Goal: Task Accomplishment & Management: Manage account settings

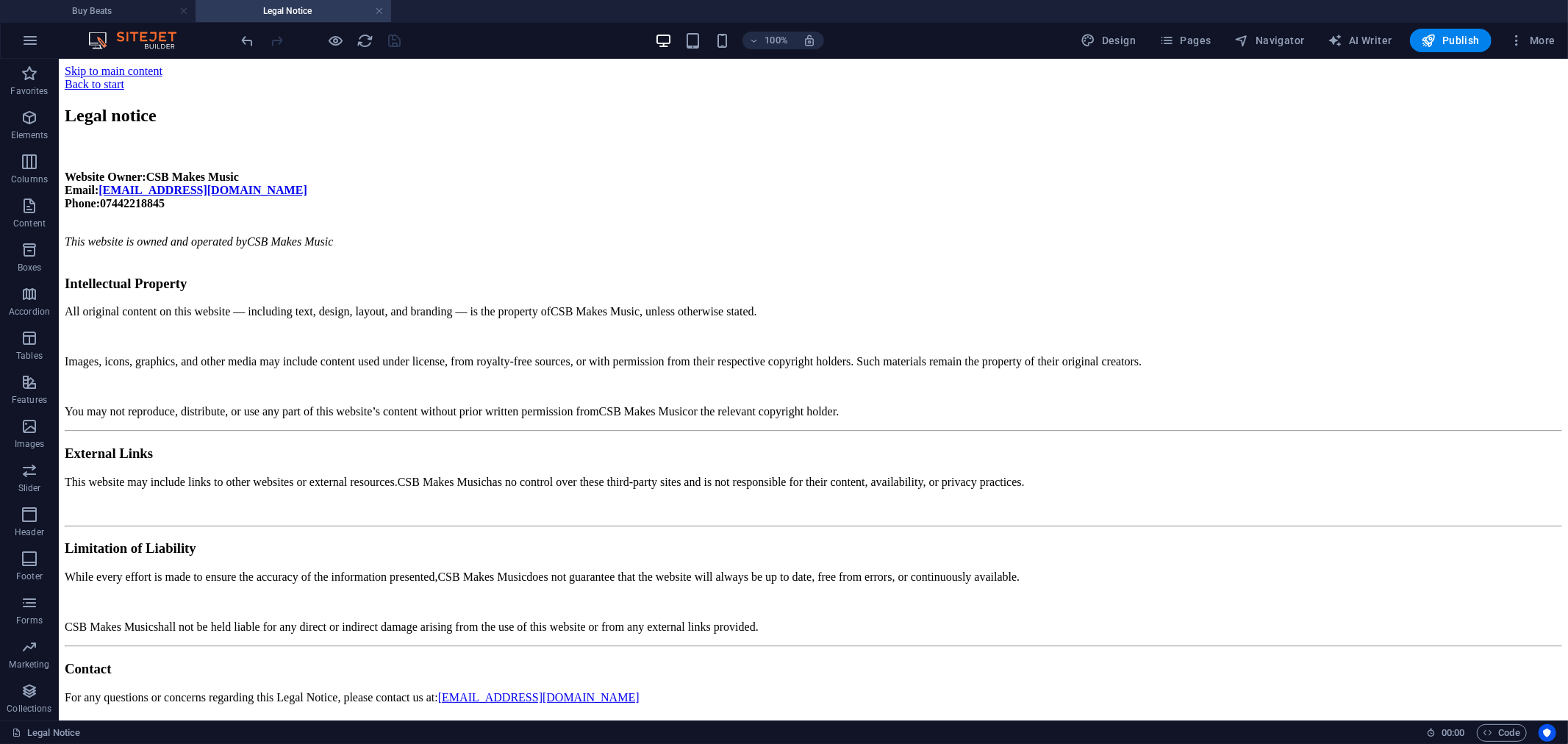
drag, startPoint x: 133, startPoint y: 5, endPoint x: 190, endPoint y: 41, distance: 67.4
click at [133, 5] on h4 "Buy Beats" at bounding box center [98, 11] width 196 height 16
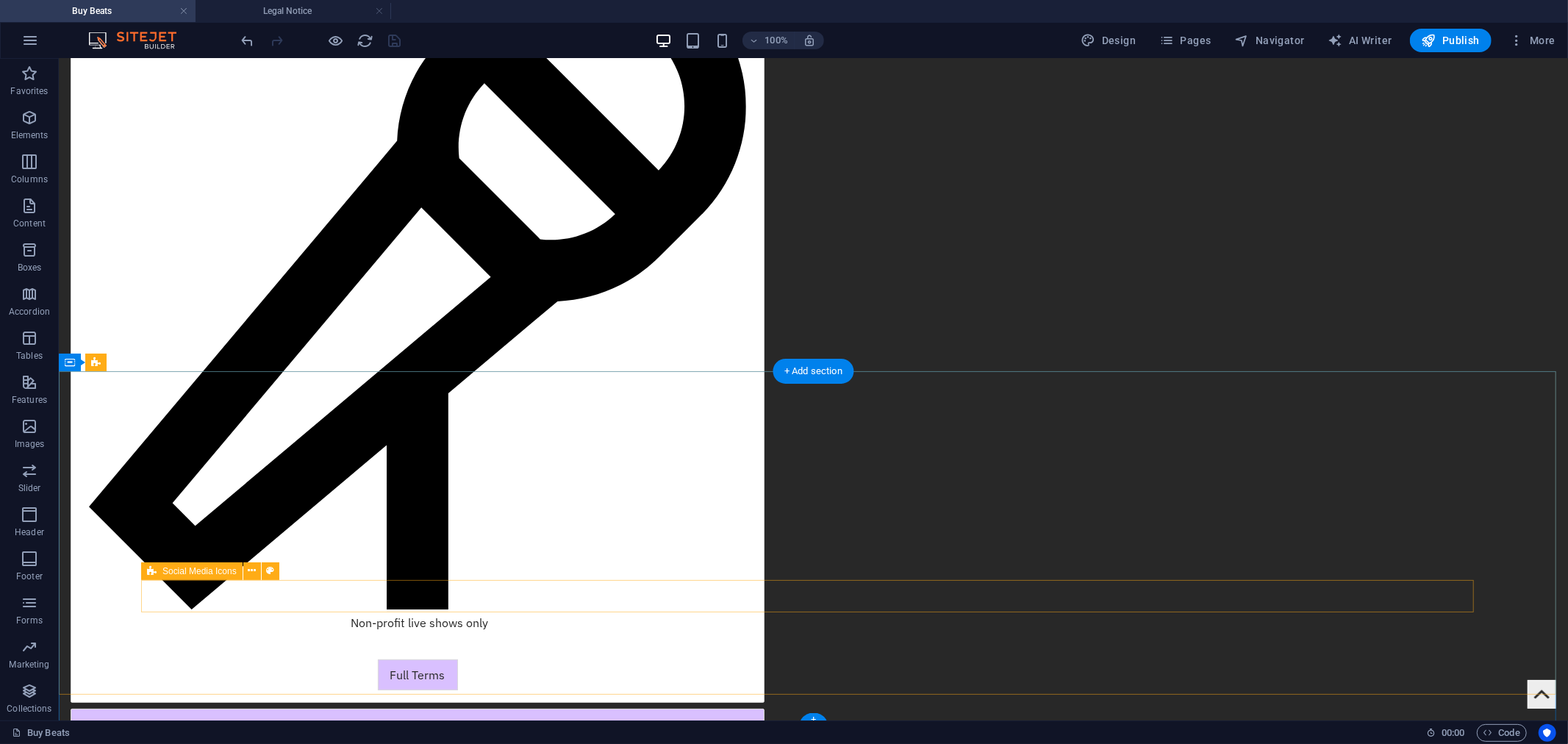
scroll to position [4671, 0]
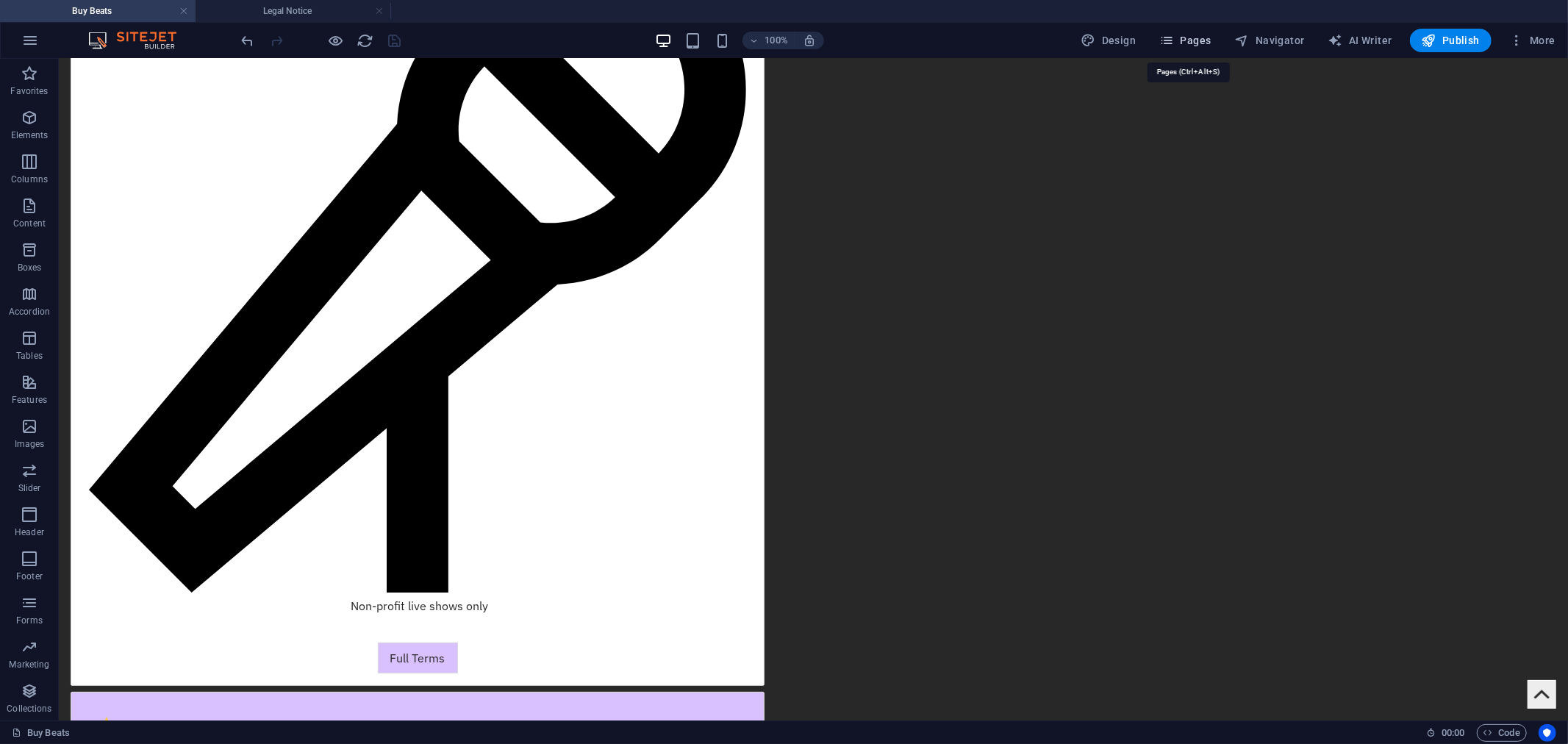
click at [1196, 42] on span "Pages" at bounding box center [1185, 41] width 51 height 14
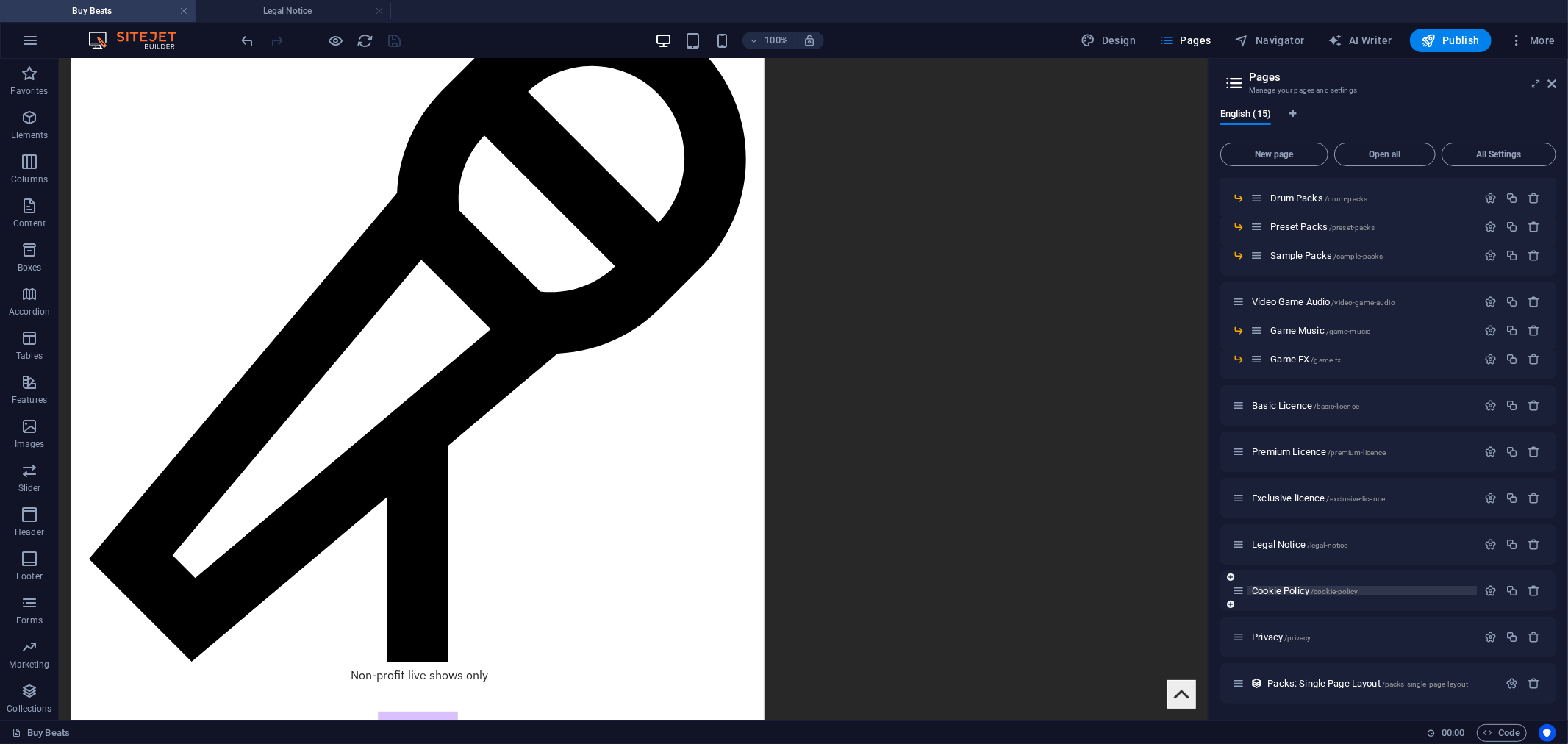
click at [1274, 587] on span "Cookie Policy /cookie-policy" at bounding box center [1304, 591] width 106 height 11
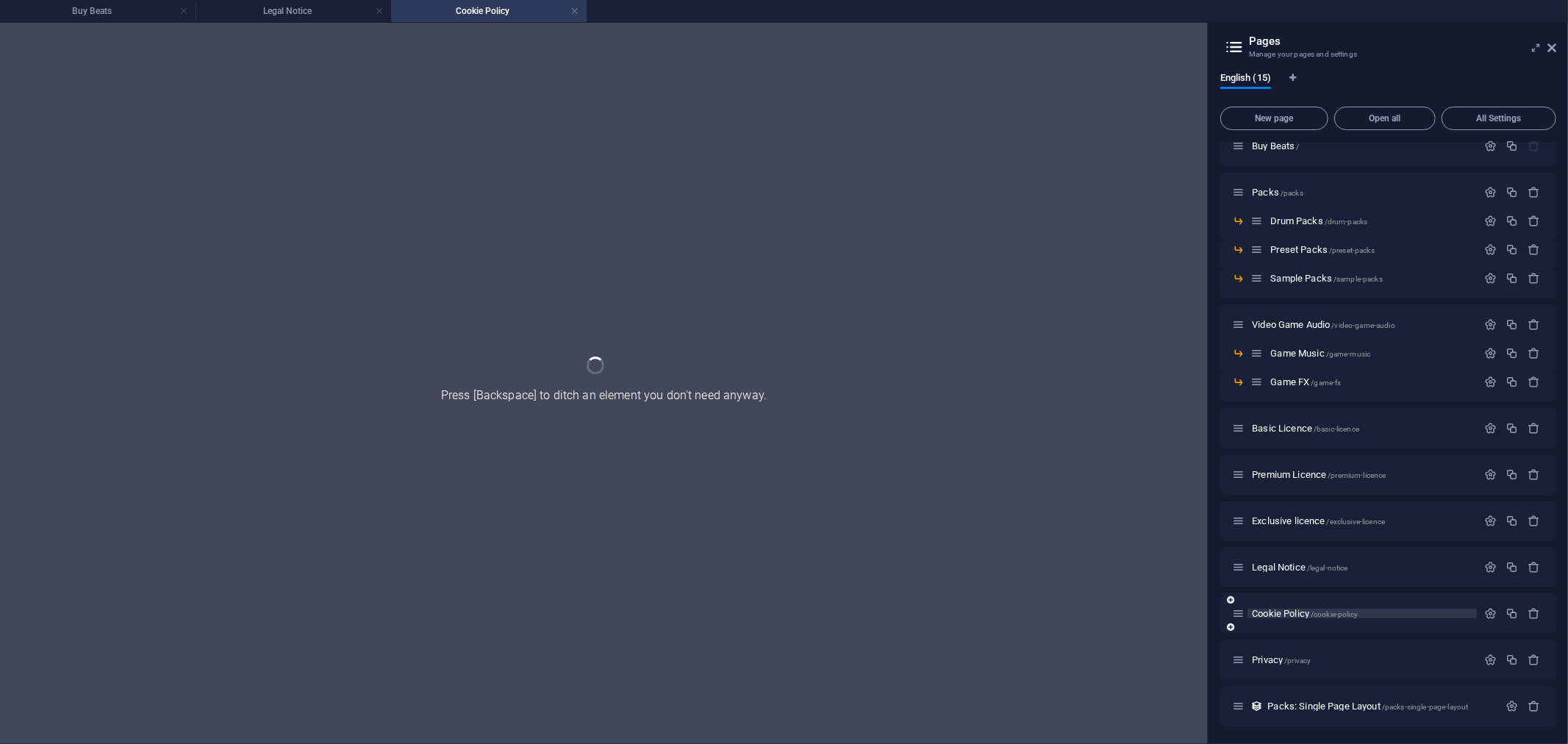
scroll to position [0, 0]
click at [1274, 587] on div "Legal Notice /legal-notice" at bounding box center [1388, 567] width 336 height 41
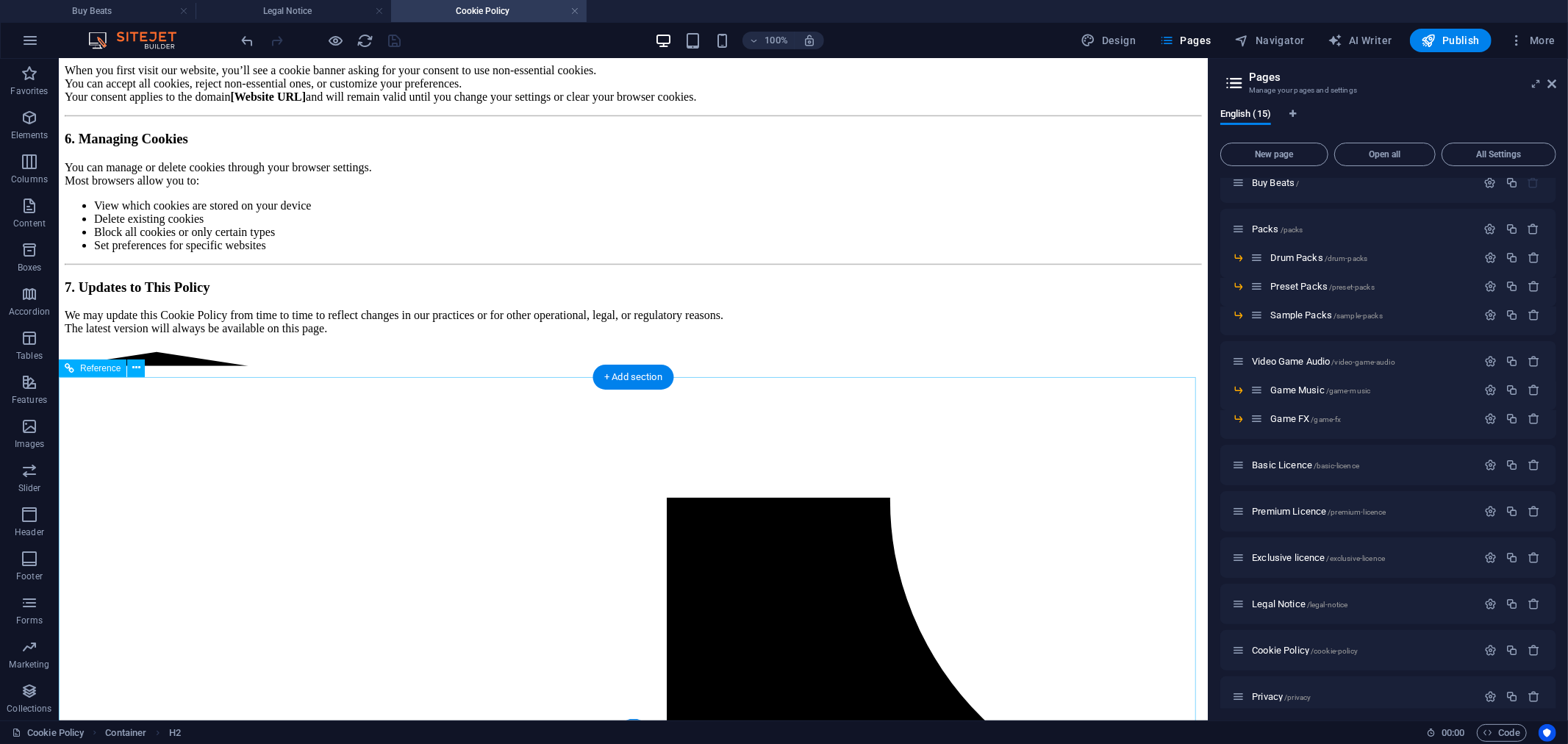
scroll to position [910, 0]
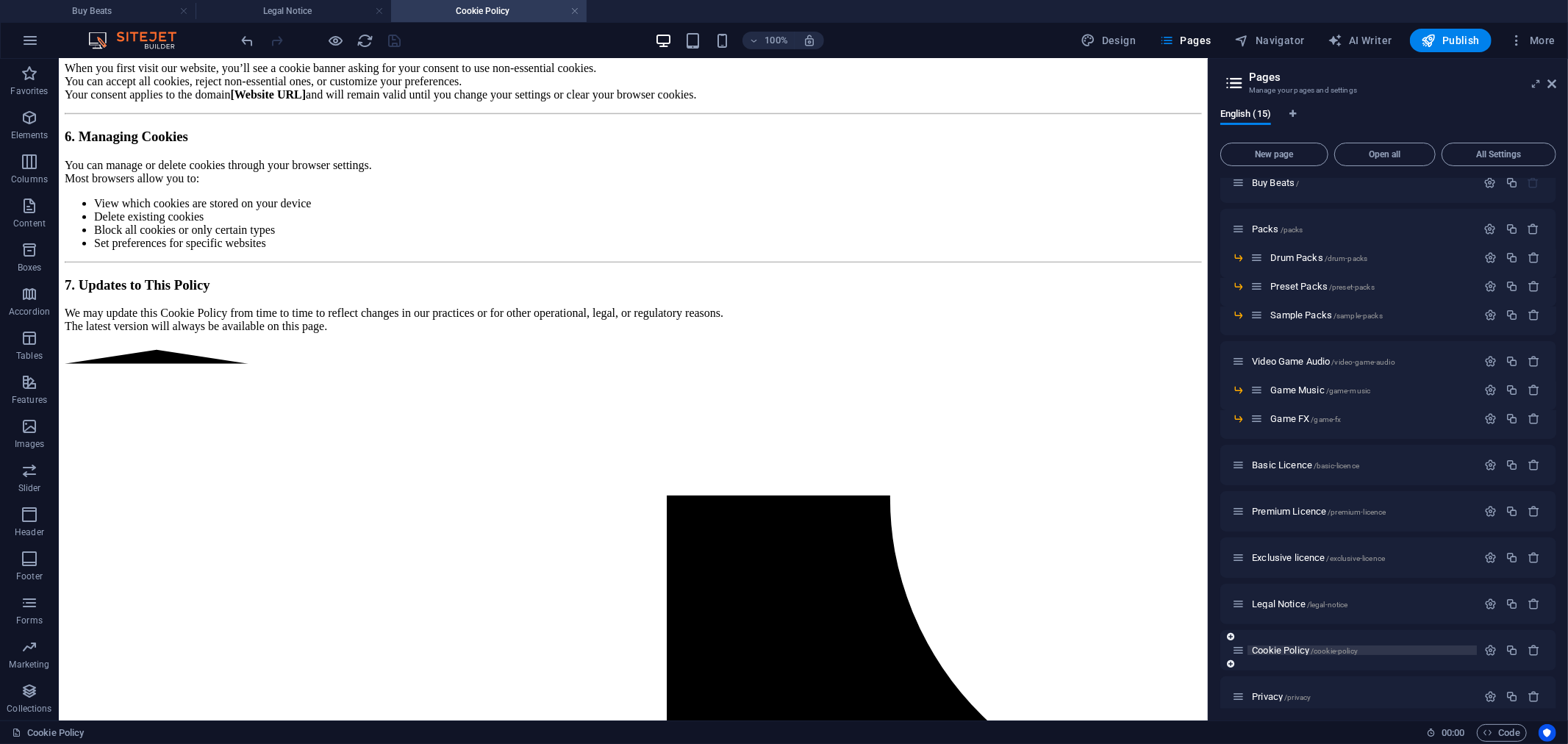
click at [1276, 651] on span "Cookie Policy /cookie-policy" at bounding box center [1304, 650] width 106 height 11
click at [1275, 646] on span "Cookie Policy /cookie-policy" at bounding box center [1304, 650] width 106 height 11
click at [1274, 697] on span "Privacy /privacy" at bounding box center [1281, 696] width 59 height 11
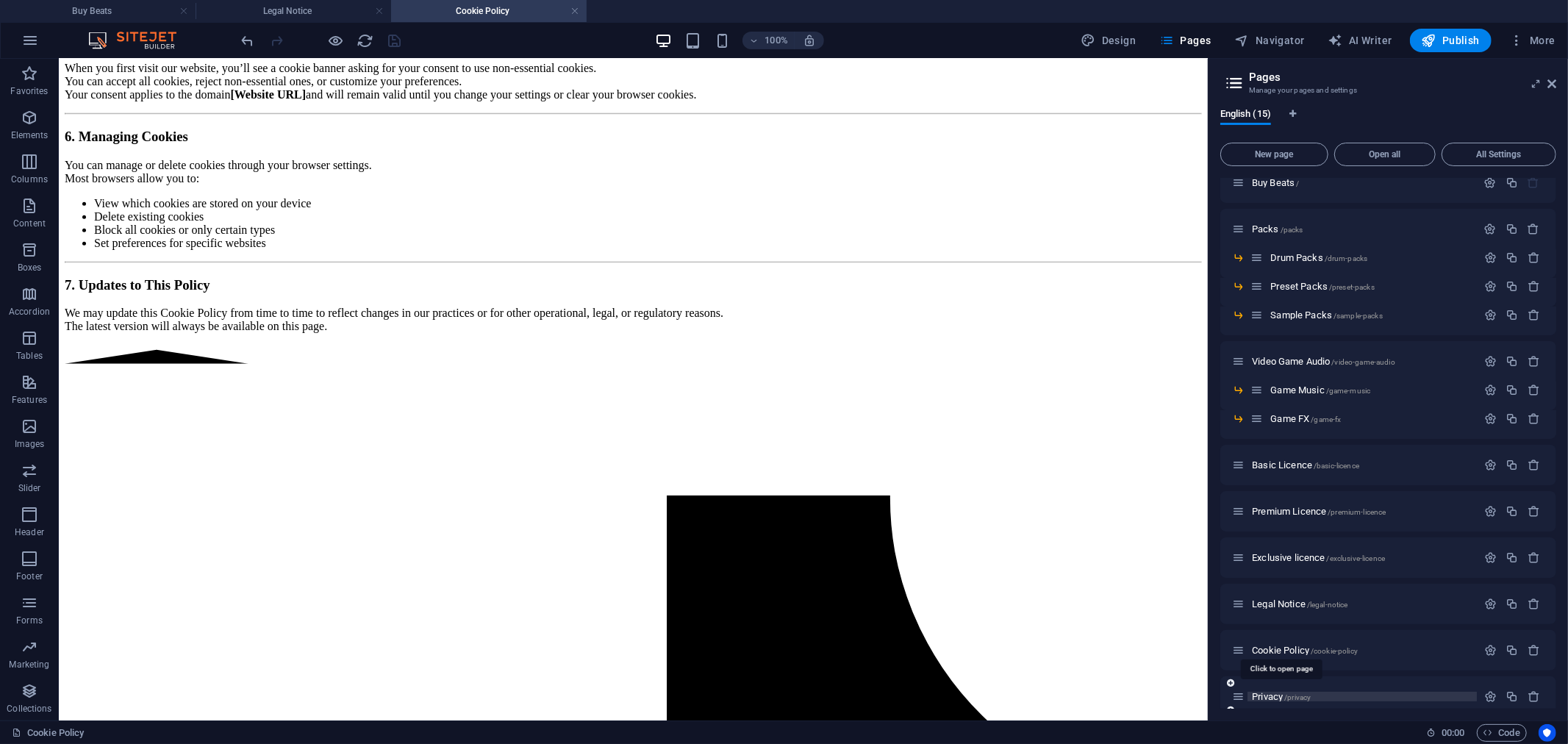
scroll to position [0, 0]
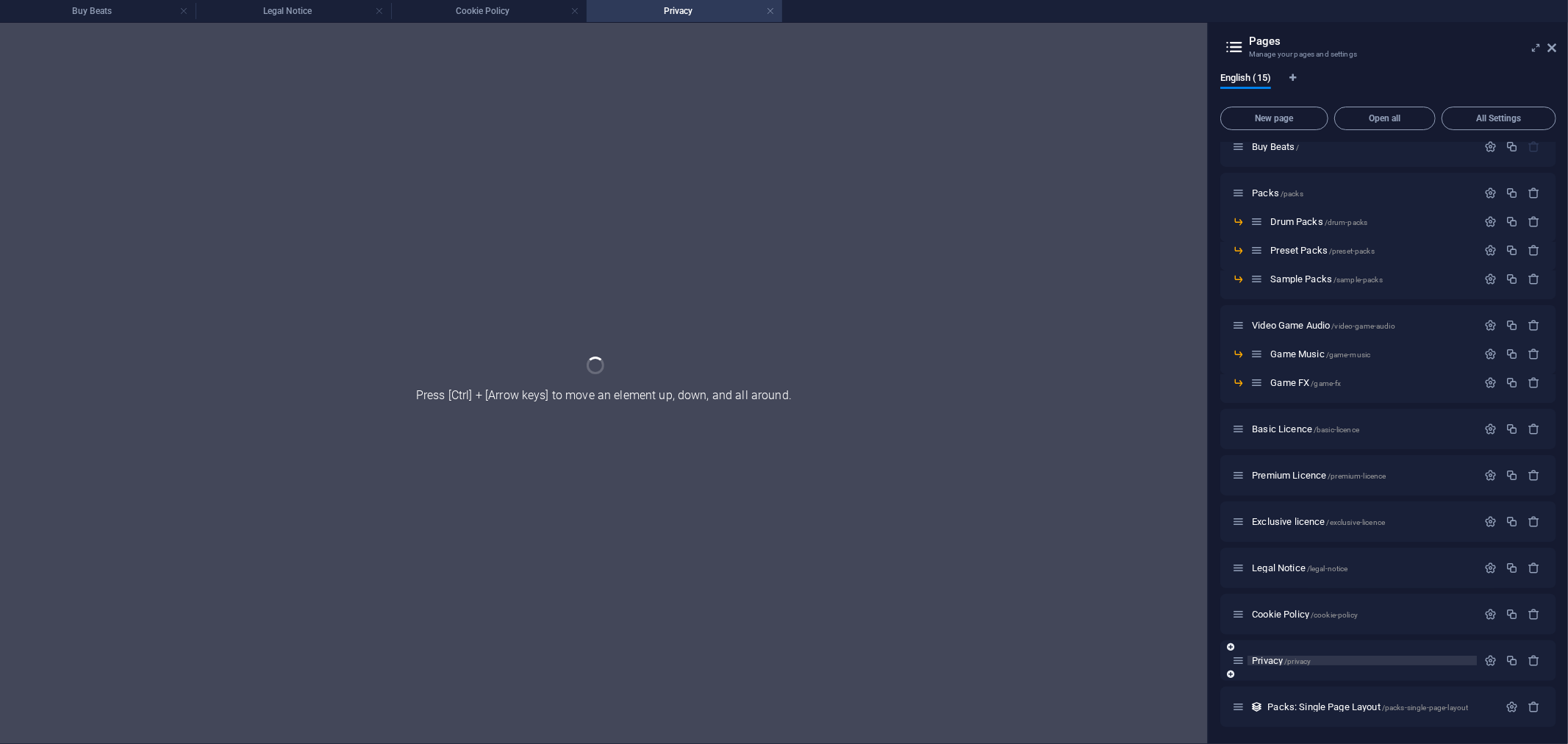
click at [1274, 697] on div "Buy Beats / Packs /packs Drum Packs /drum-packs Preset Packs /preset-packs Samp…" at bounding box center [1388, 426] width 336 height 600
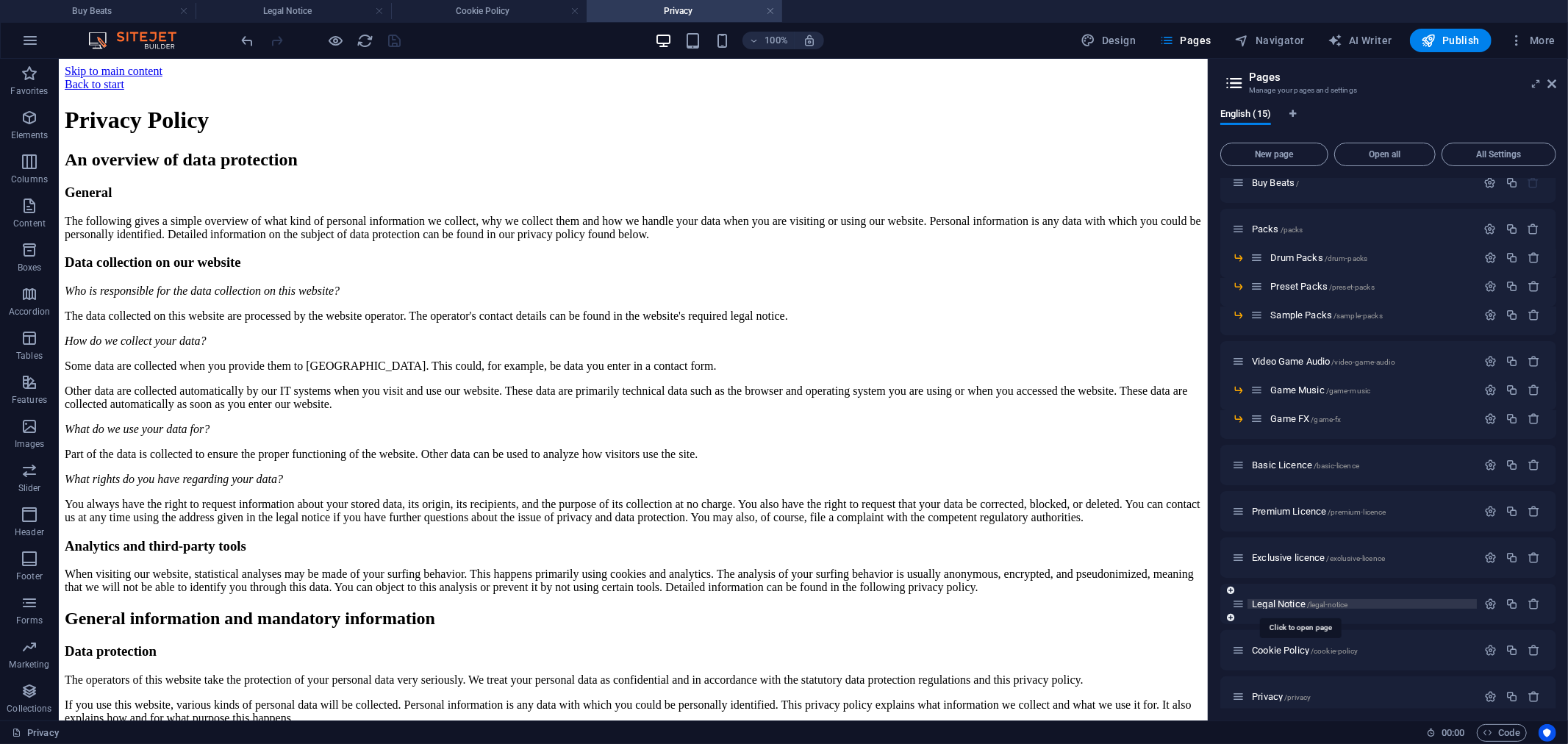
click at [1296, 599] on span "Legal Notice /legal-notice" at bounding box center [1300, 604] width 96 height 11
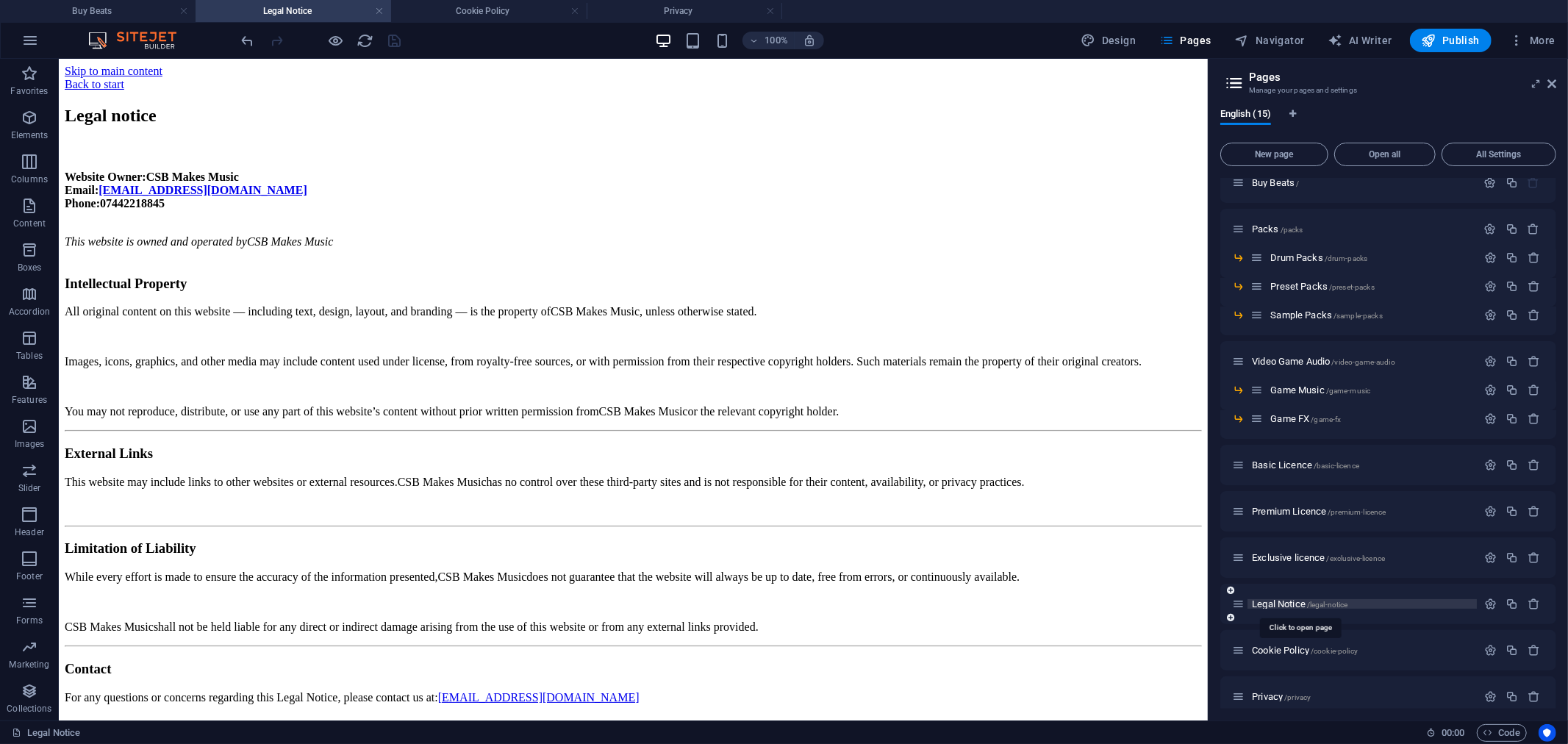
click at [1296, 599] on span "Legal Notice /legal-notice" at bounding box center [1300, 604] width 96 height 11
click at [1270, 688] on div "Privacy /privacy" at bounding box center [1354, 696] width 245 height 17
click at [1271, 696] on span "Privacy /privacy" at bounding box center [1281, 696] width 59 height 11
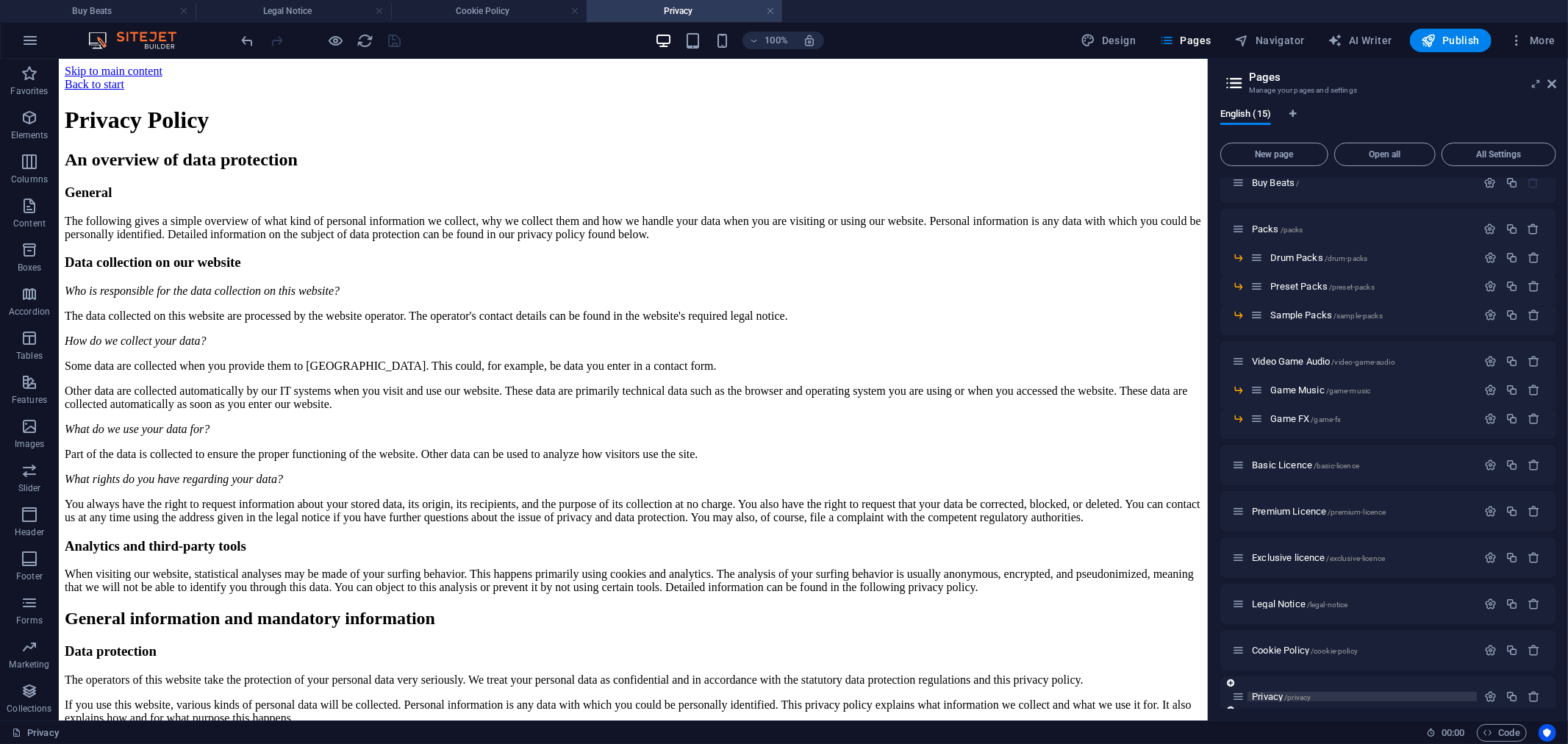
click at [1271, 696] on span "Privacy /privacy" at bounding box center [1281, 696] width 59 height 11
click at [464, 8] on h4 "Cookie Policy" at bounding box center [489, 11] width 196 height 16
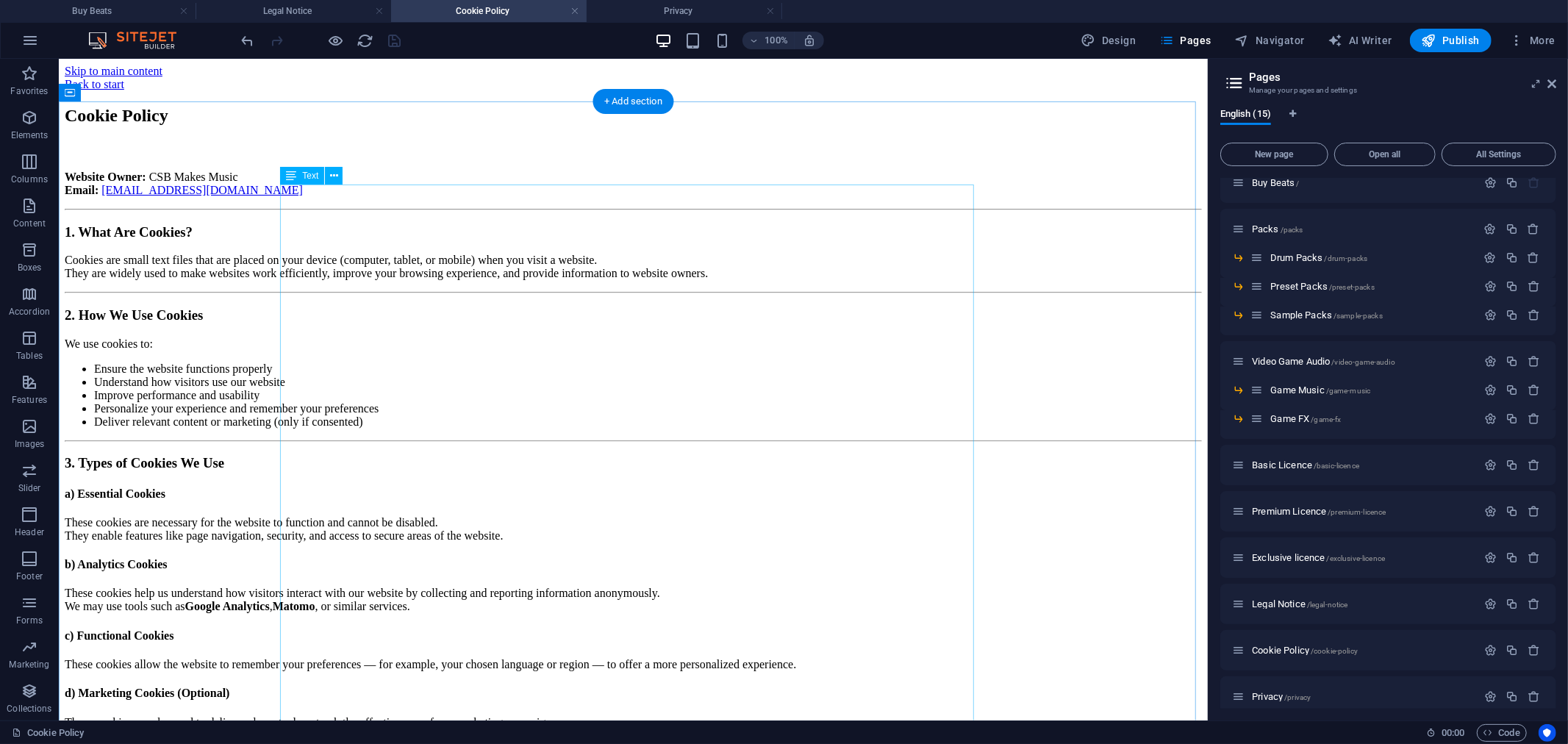
click at [612, 319] on div "Website Owner: CSB Makes Music Email: info@csbmakesmusic.com 1. What Are Cookie…" at bounding box center [632, 706] width 1137 height 1073
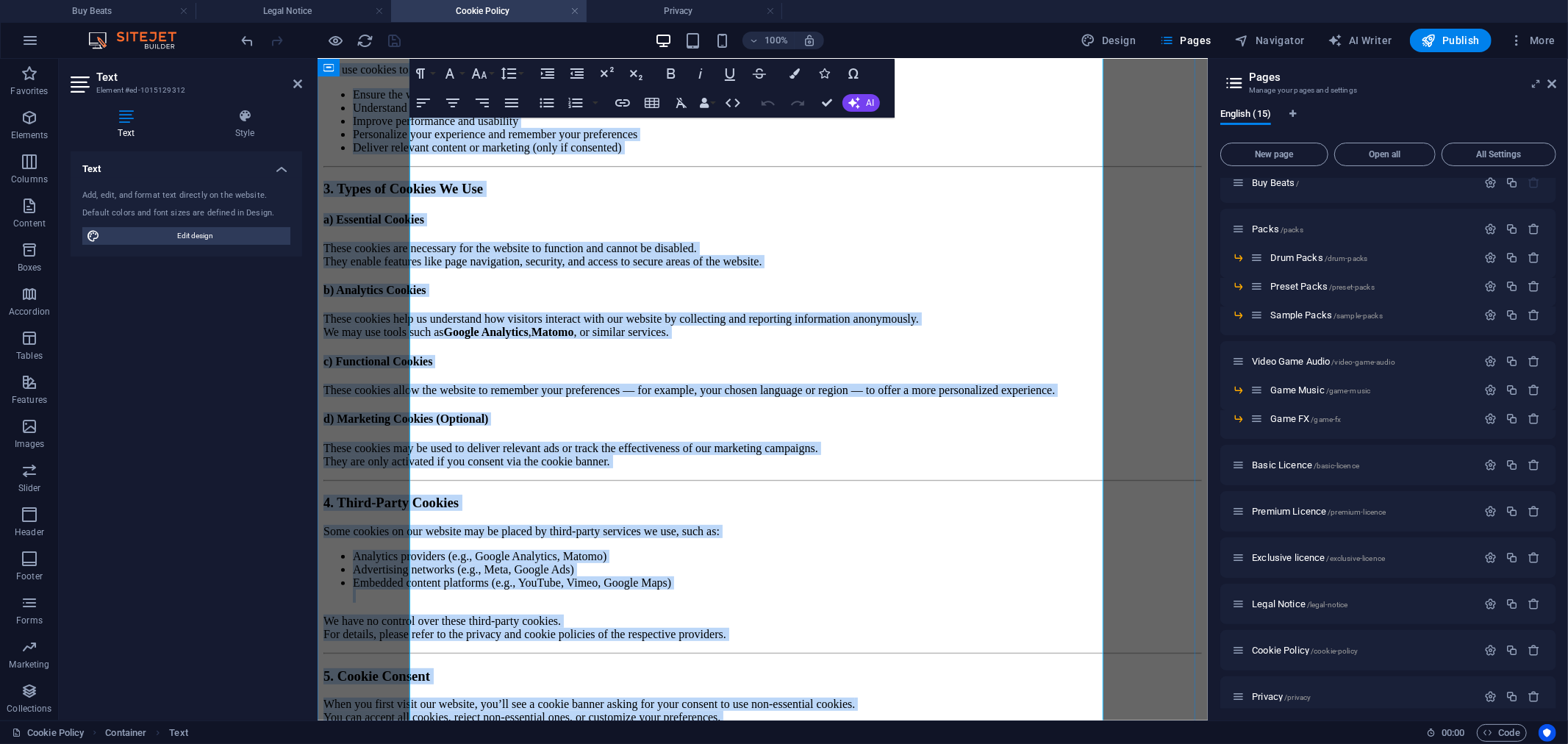
scroll to position [326, 0]
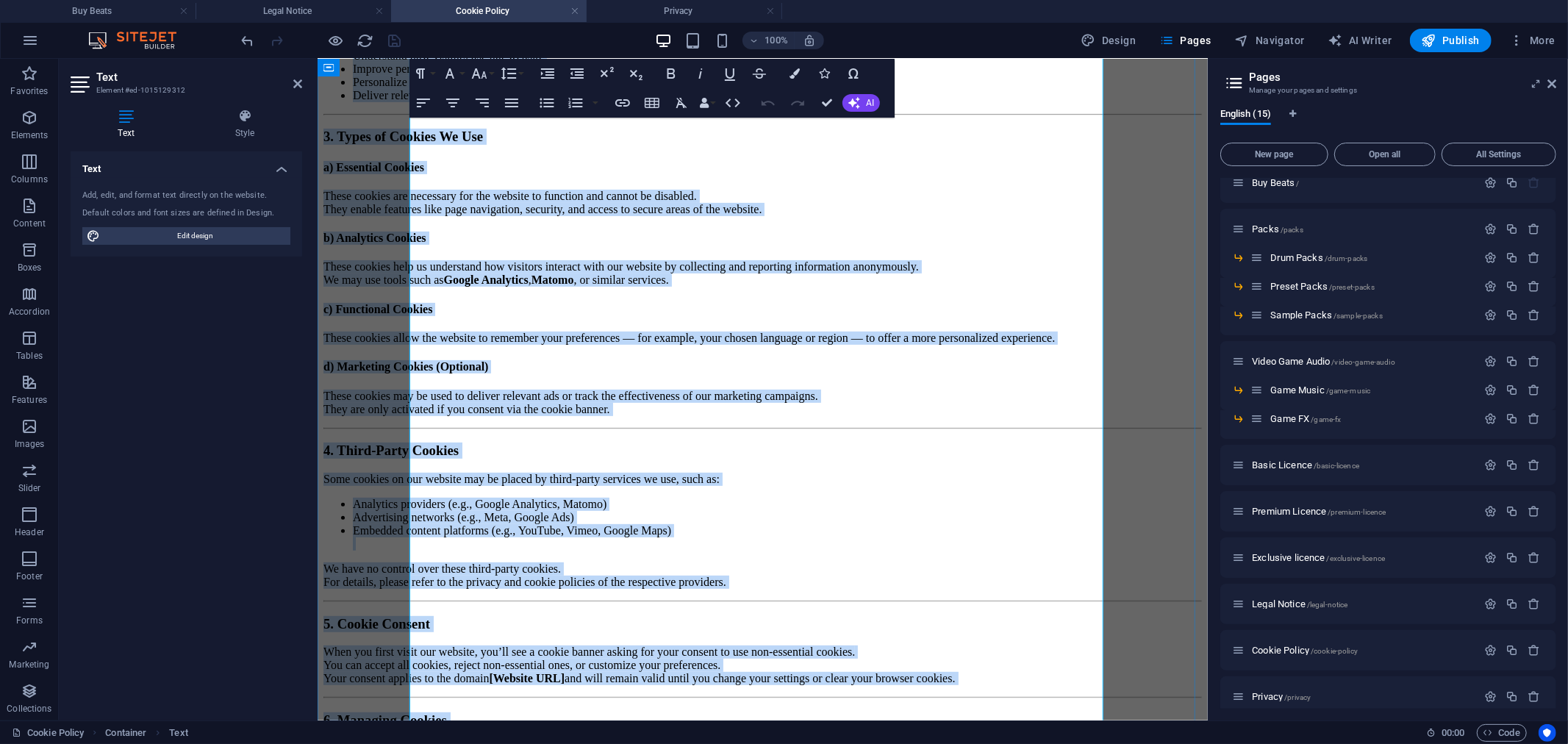
click at [644, 449] on h3 "4. Third-Party Cookies" at bounding box center [761, 450] width 879 height 16
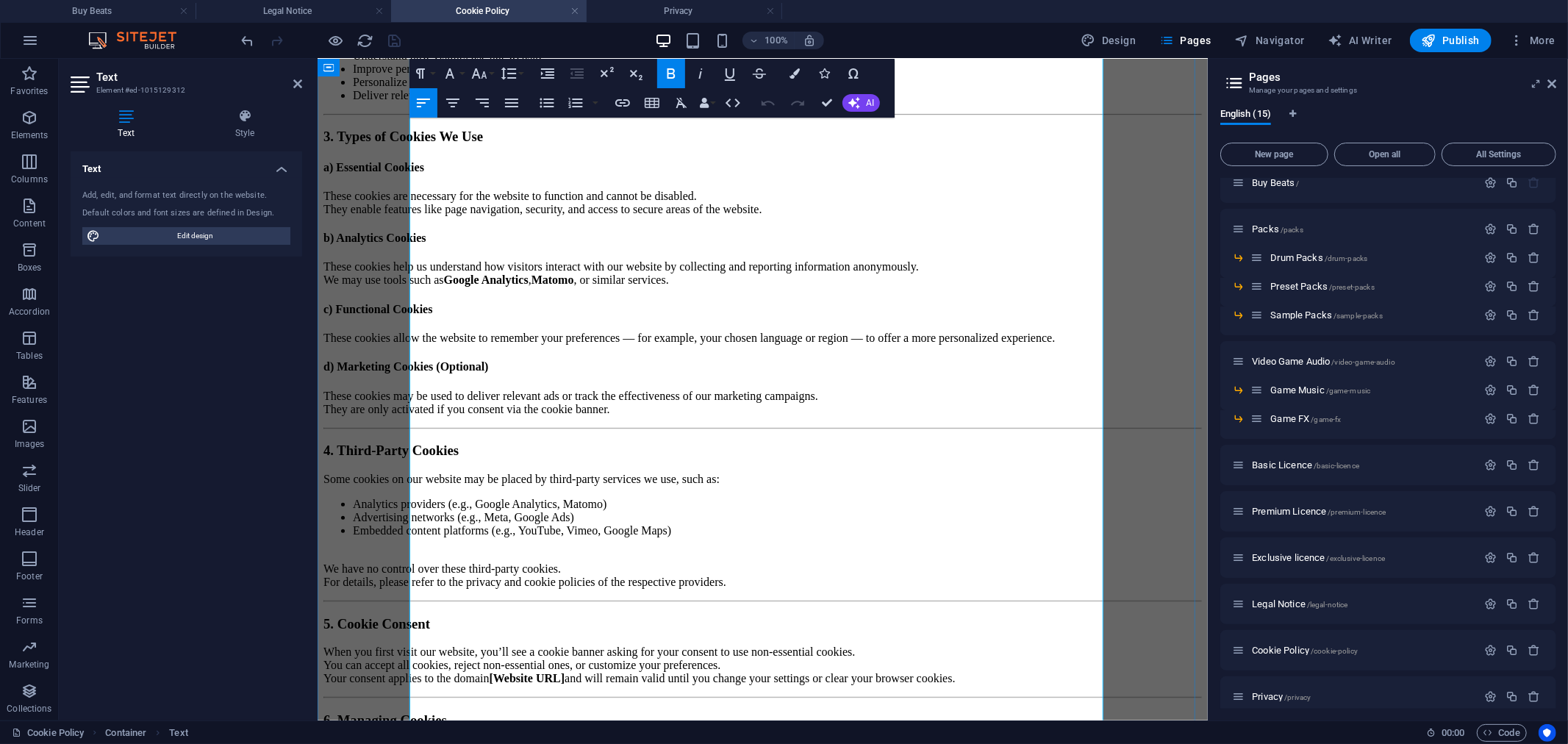
click at [772, 524] on li "Embedded content platforms (e.g., YouTube, Vimeo, Google Maps)" at bounding box center [777, 536] width 849 height 26
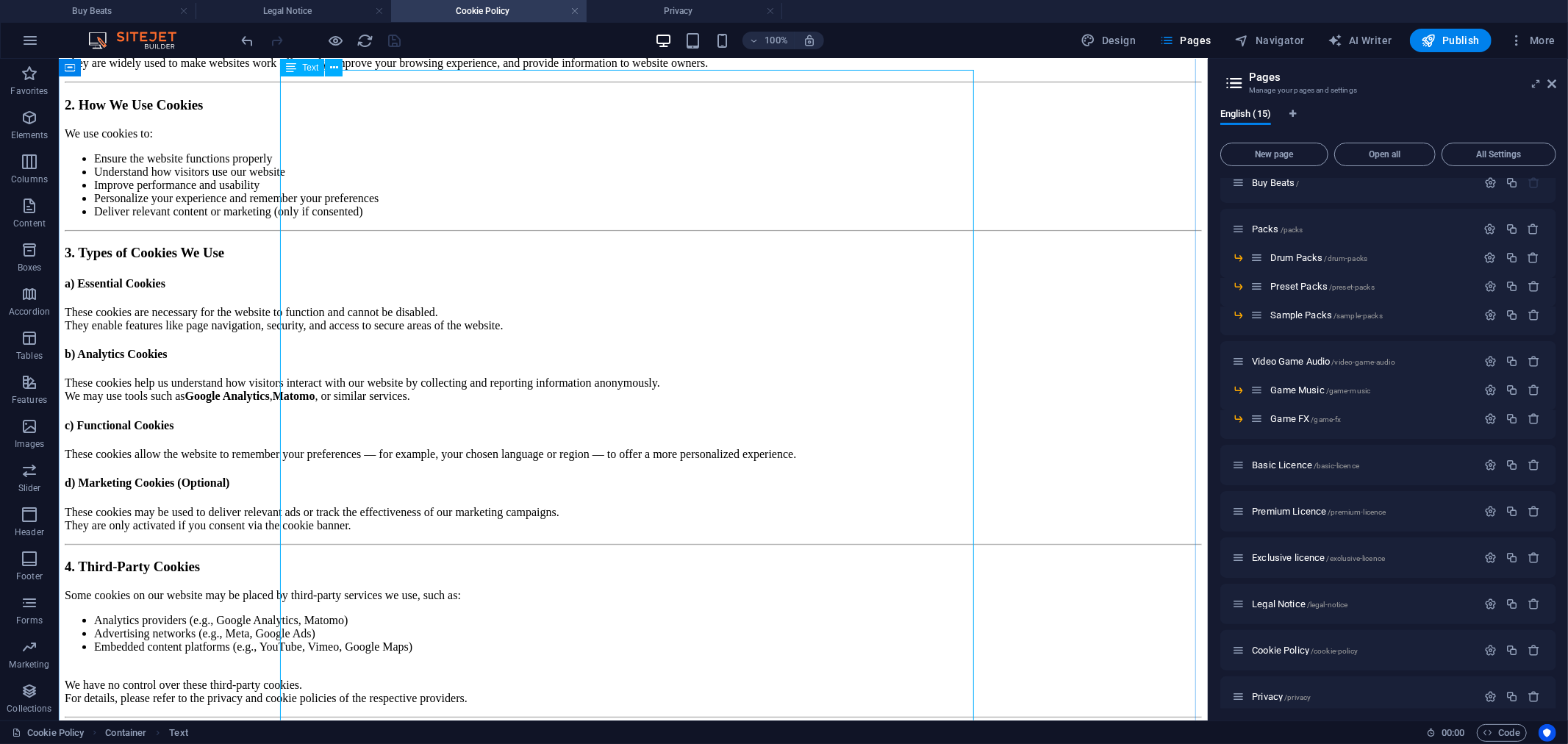
scroll to position [81, 0]
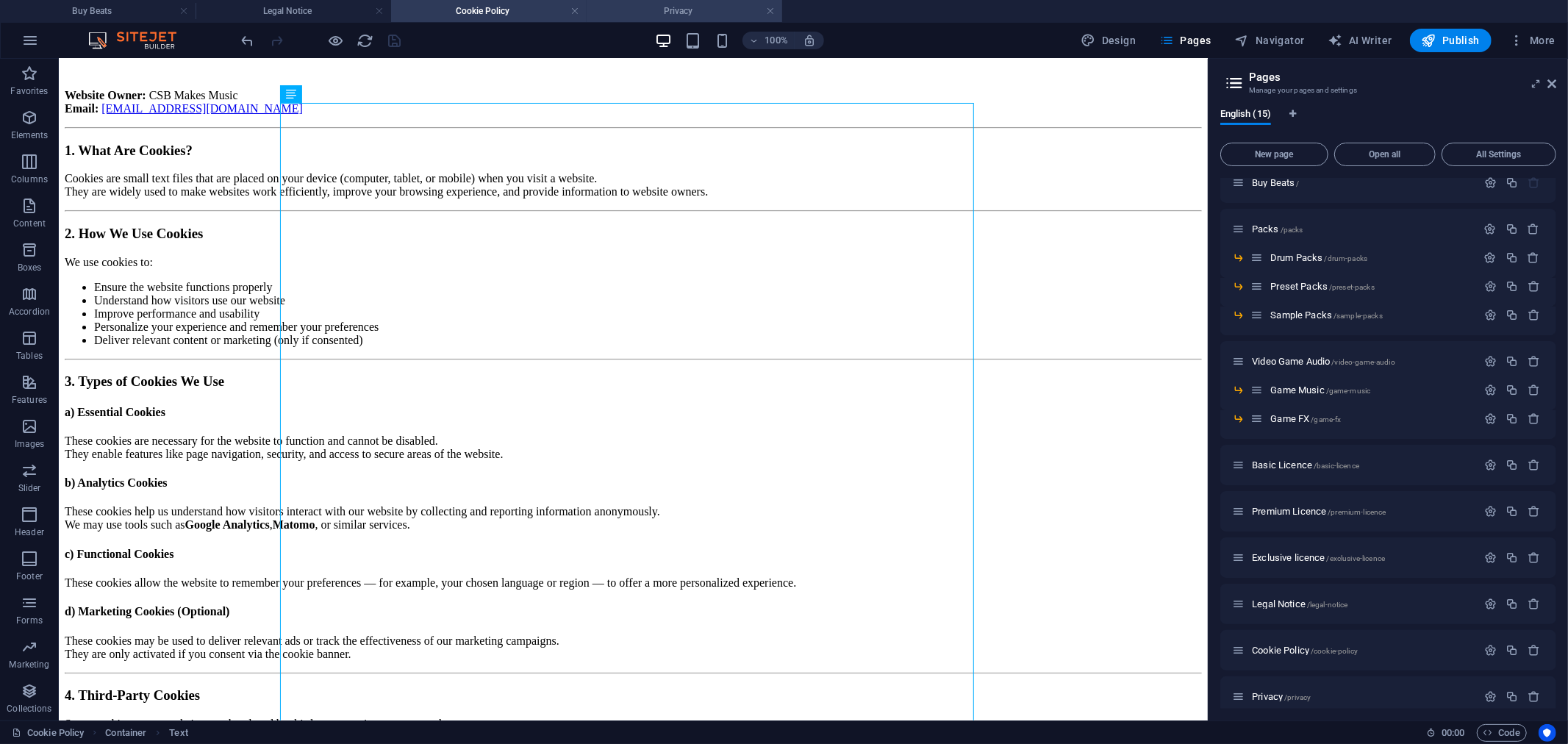
click at [644, 6] on h4 "Privacy" at bounding box center [685, 11] width 196 height 16
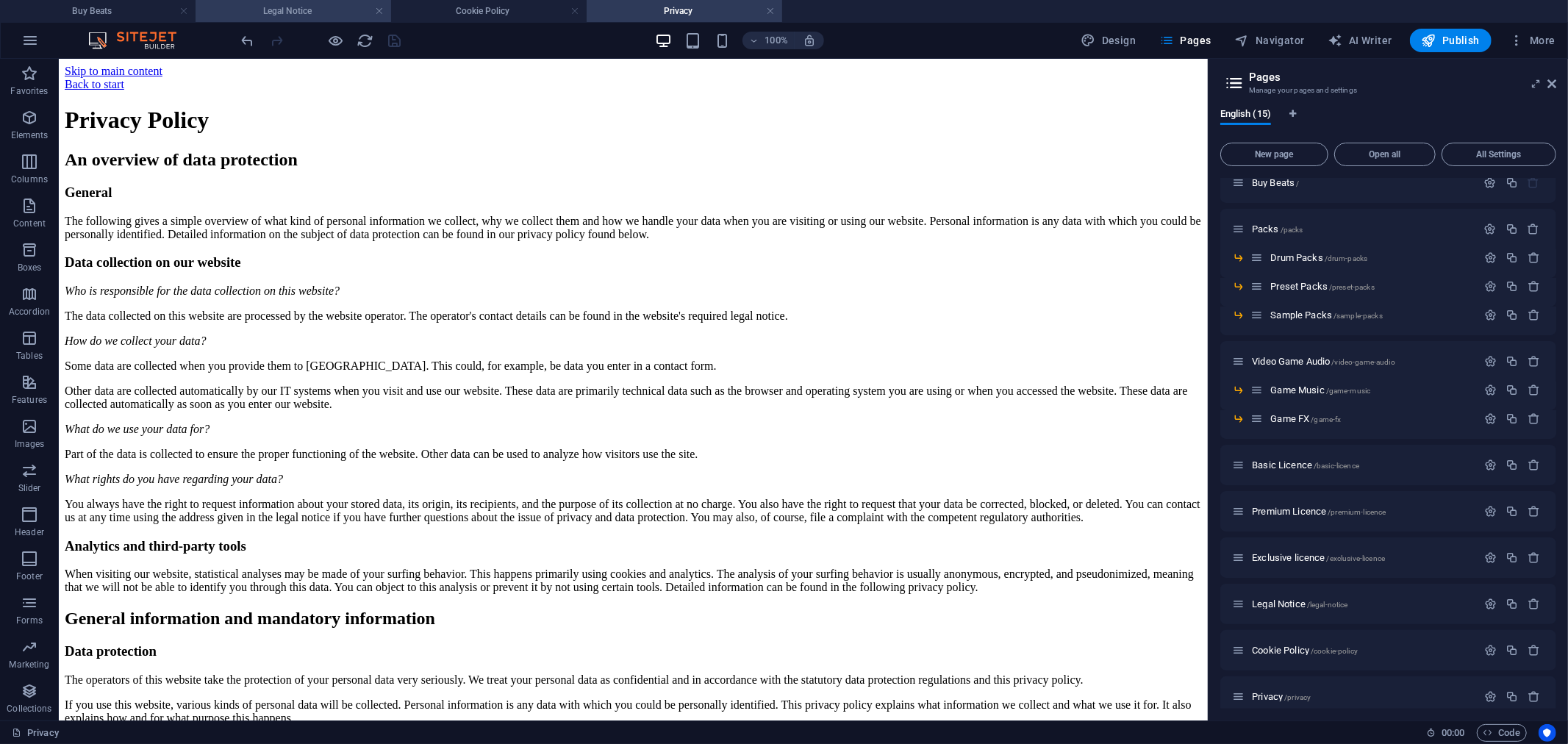
click at [347, 17] on h4 "Legal Notice" at bounding box center [294, 11] width 196 height 16
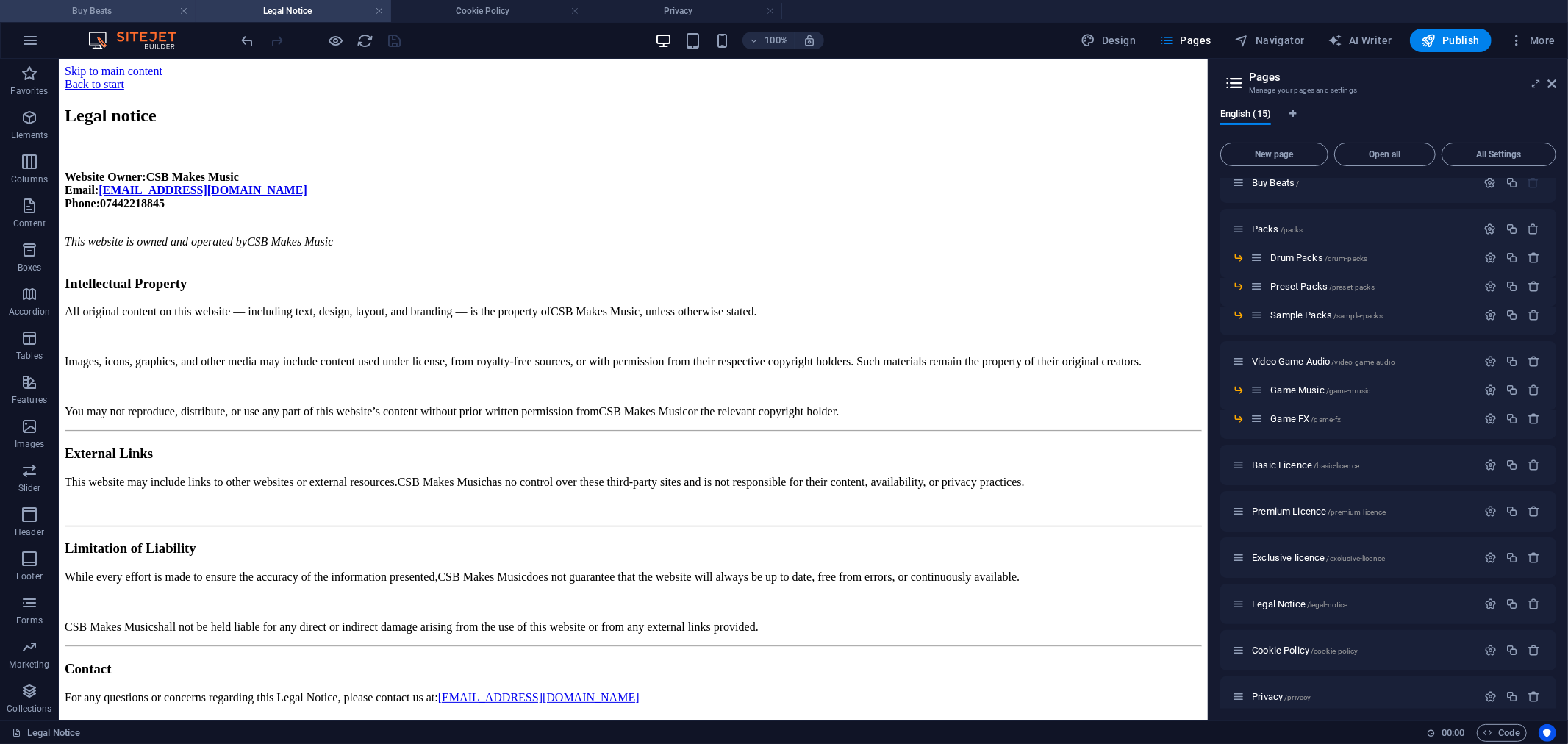
click at [144, 12] on h4 "Buy Beats" at bounding box center [98, 11] width 196 height 16
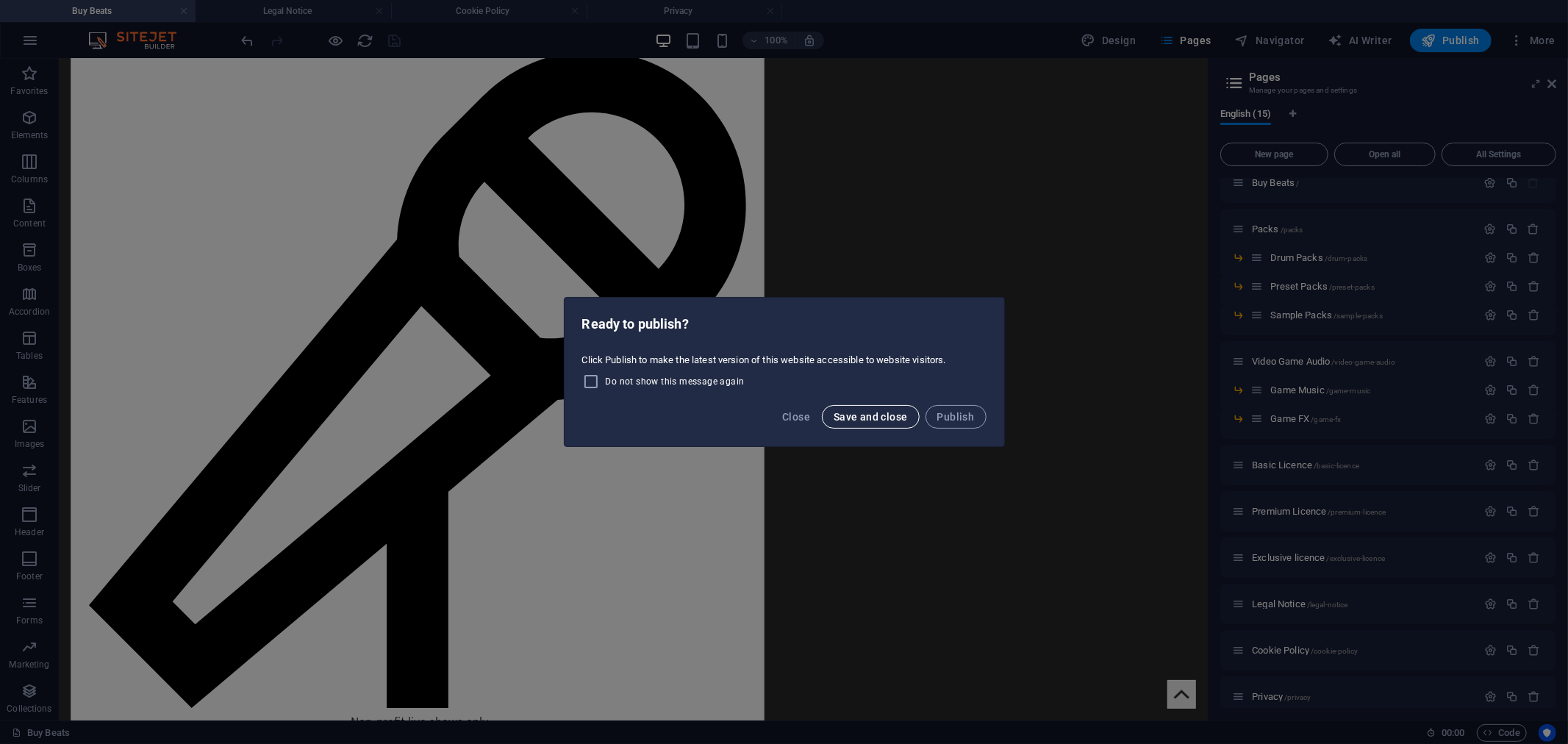
click at [873, 413] on span "Save and close" at bounding box center [871, 416] width 74 height 12
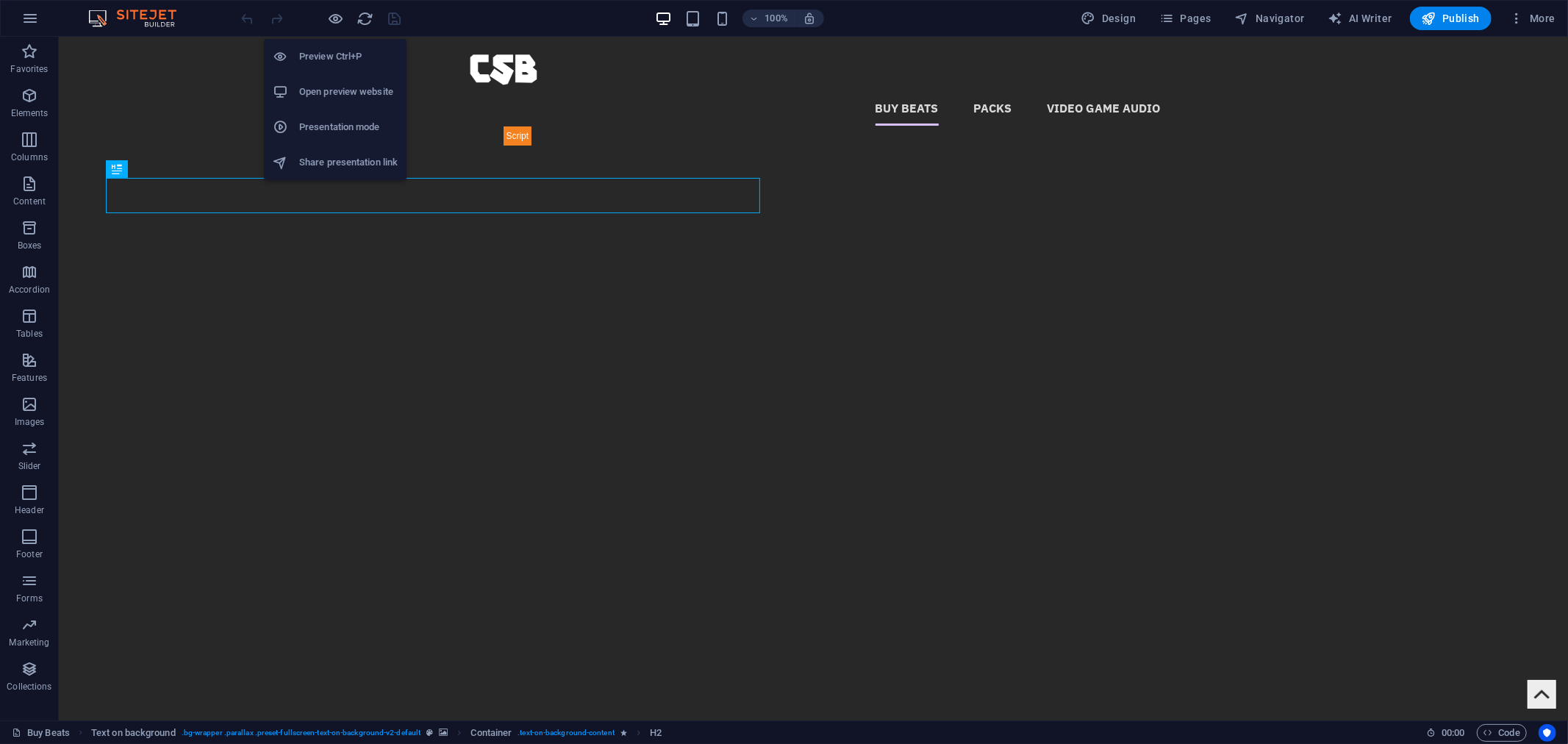
click at [346, 89] on h6 "Open preview website" at bounding box center [348, 92] width 98 height 18
